Goal: Check status: Check status

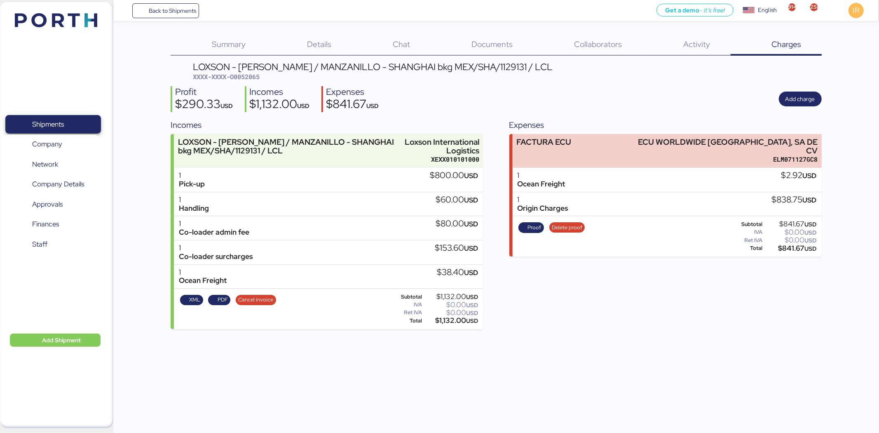
click at [73, 118] on span "Shipments" at bounding box center [53, 124] width 89 height 12
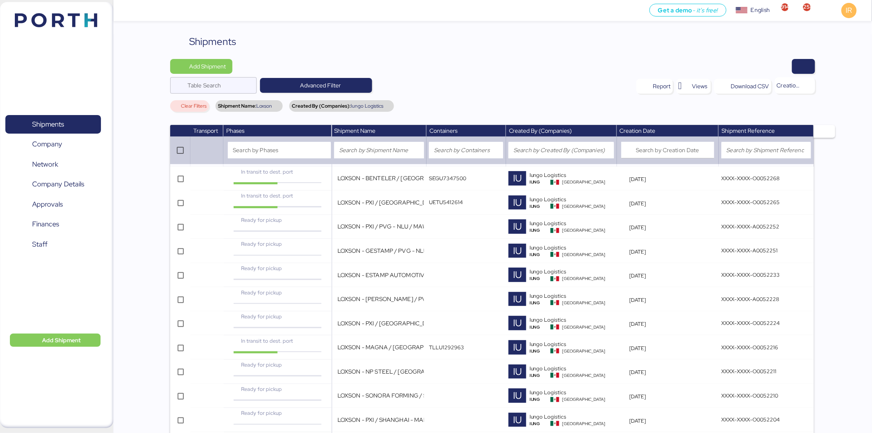
scroll to position [444, 0]
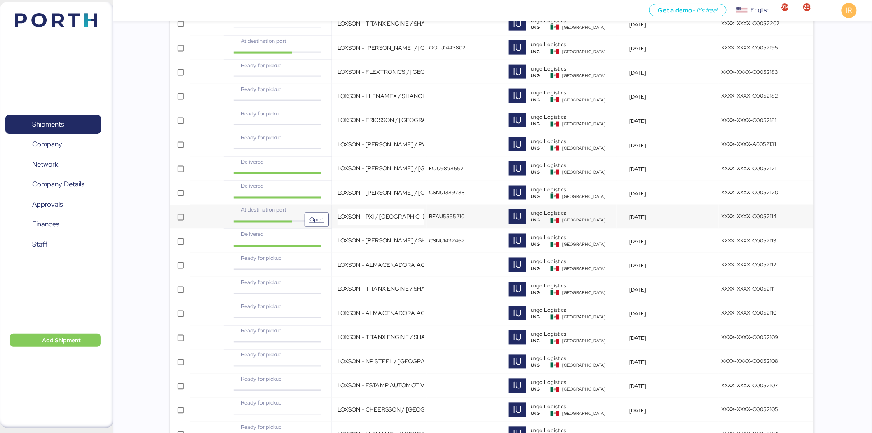
click at [298, 215] on div "At destination port" at bounding box center [277, 213] width 103 height 14
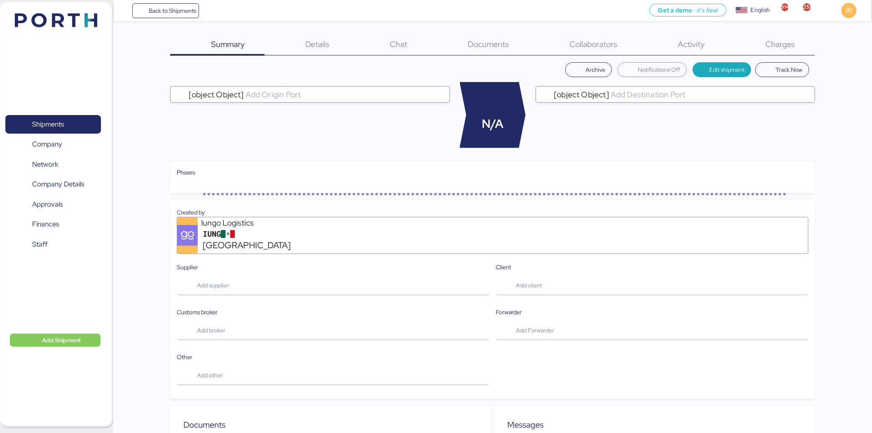
click at [778, 37] on div "Charges 0" at bounding box center [770, 44] width 90 height 21
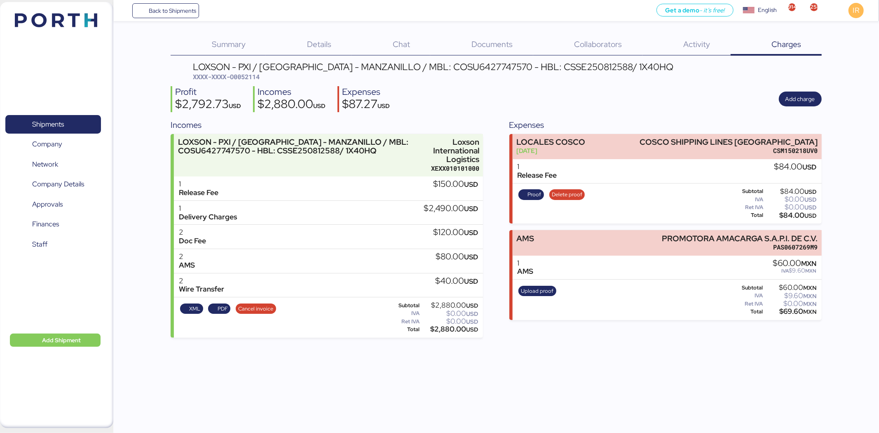
click at [496, 43] on span "Documents" at bounding box center [492, 44] width 41 height 11
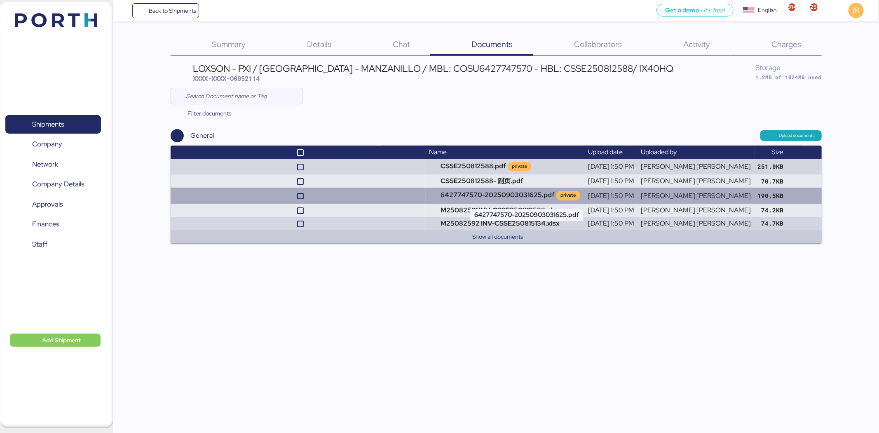
click at [467, 191] on td "6427747570-20250903031625.pdf private" at bounding box center [505, 196] width 159 height 16
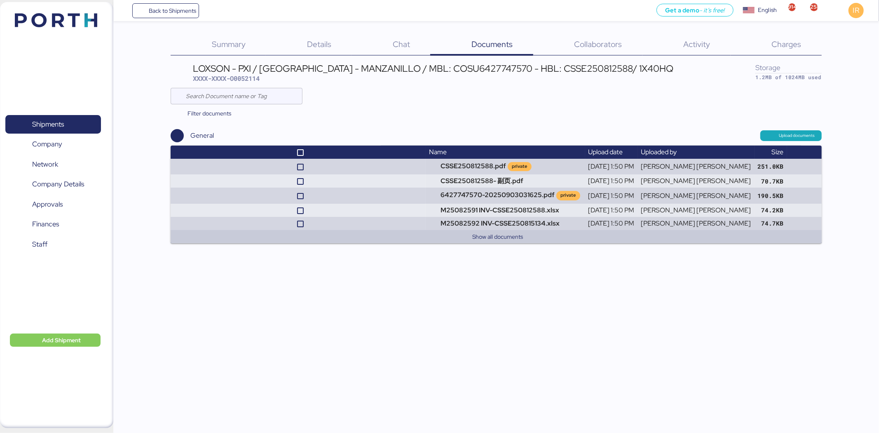
click at [798, 51] on div "Charges 0" at bounding box center [776, 44] width 91 height 21
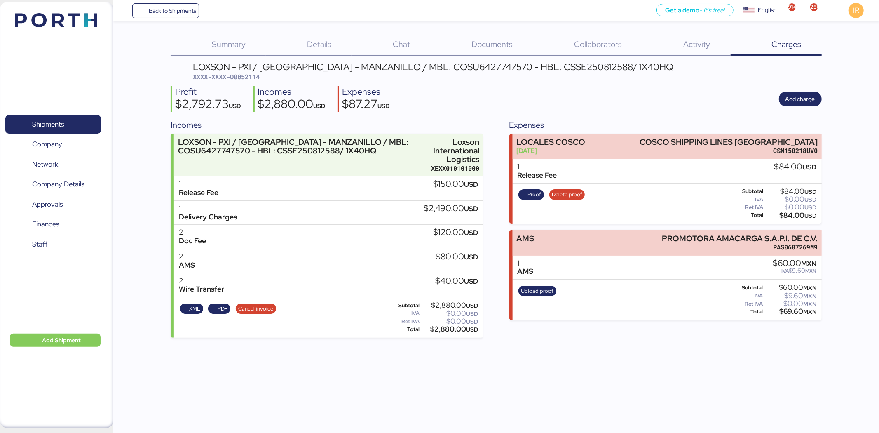
click at [240, 77] on span "XXXX-XXXX-O0052114" at bounding box center [226, 77] width 67 height 8
copy span "O0052114"
